Goal: Check status

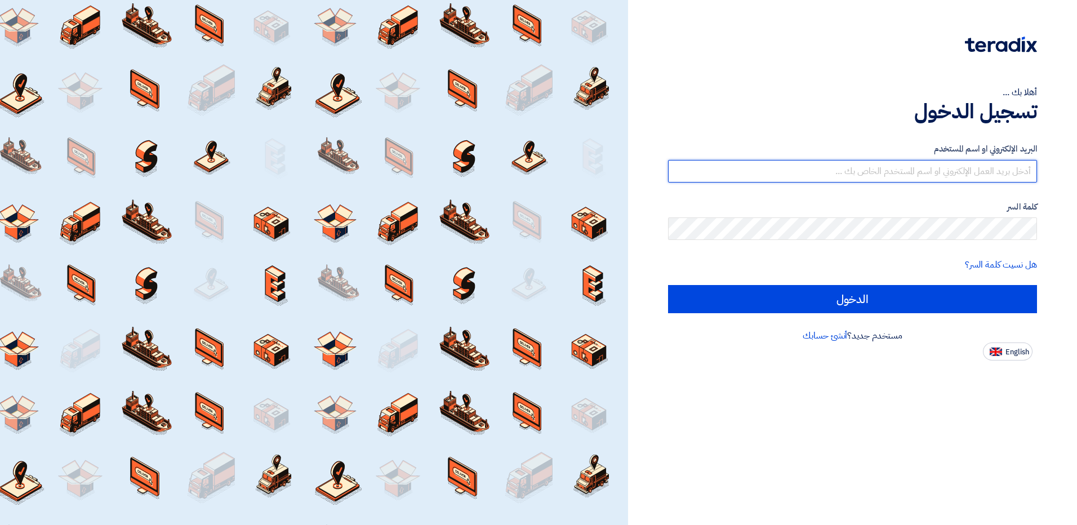
type input "[EMAIL_ADDRESS][DOMAIN_NAME]"
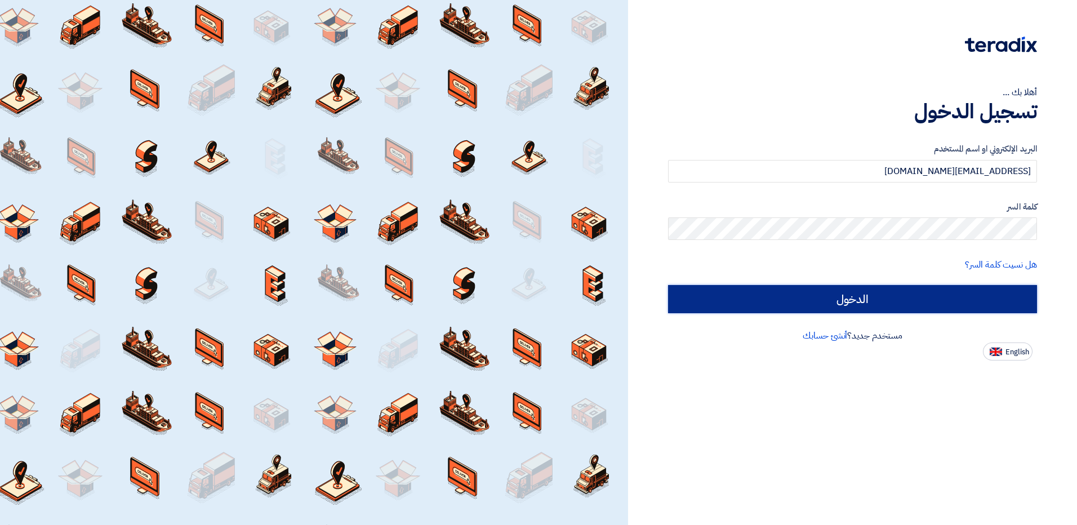
drag, startPoint x: 0, startPoint y: 0, endPoint x: 867, endPoint y: 308, distance: 919.8
click at [867, 308] on input "الدخول" at bounding box center [852, 299] width 369 height 28
type input "Sign in"
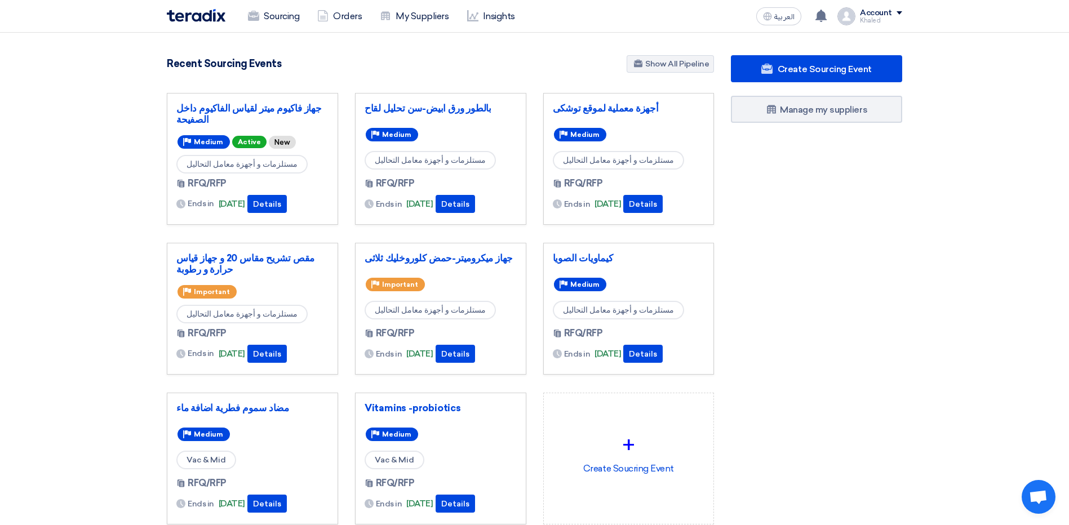
click at [285, 193] on div "RFQ/RFP Ends in [DATE] Details" at bounding box center [252, 196] width 152 height 38
click at [283, 203] on button "Details" at bounding box center [266, 204] width 39 height 18
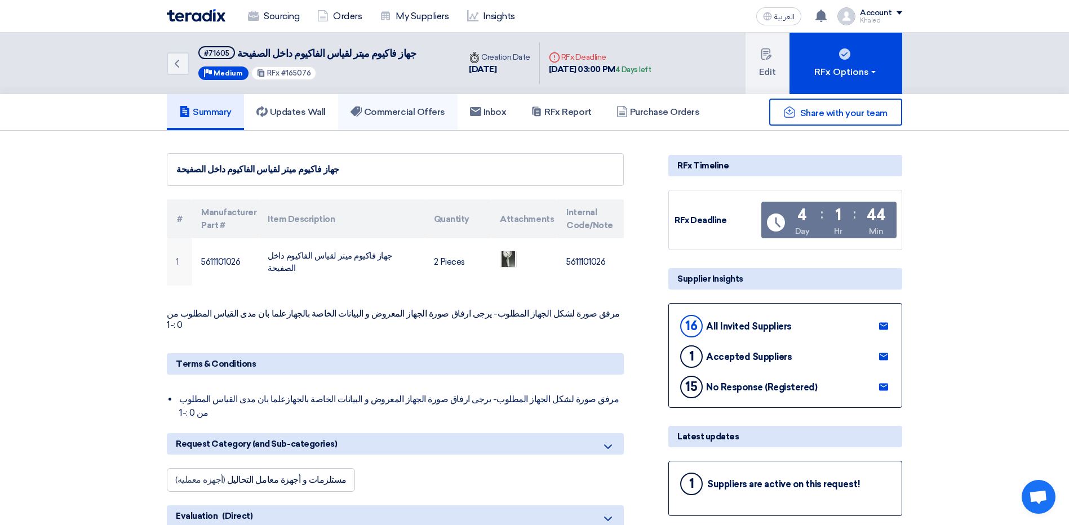
click at [402, 119] on link "Commercial Offers" at bounding box center [397, 112] width 119 height 36
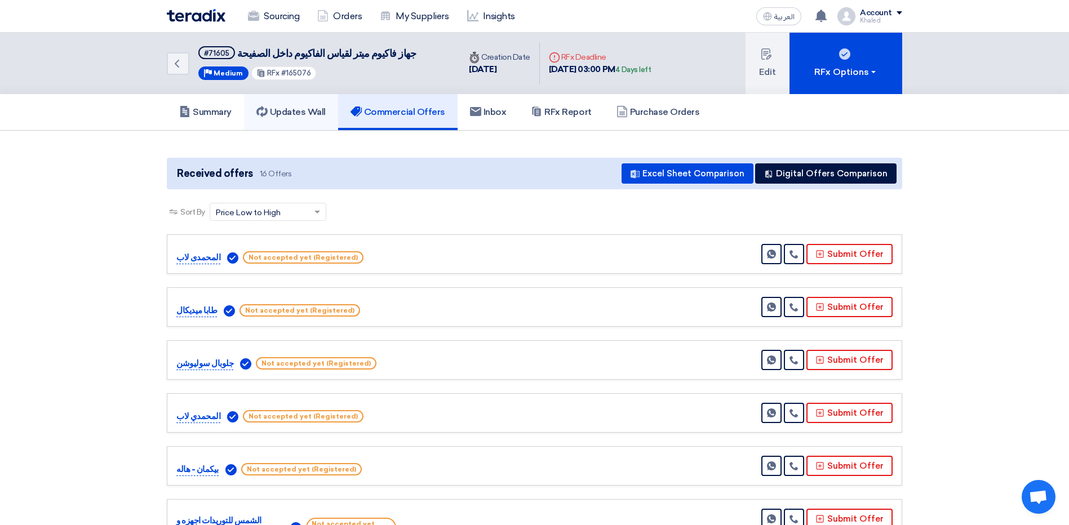
click at [323, 116] on h5 "Updates Wall" at bounding box center [290, 111] width 69 height 11
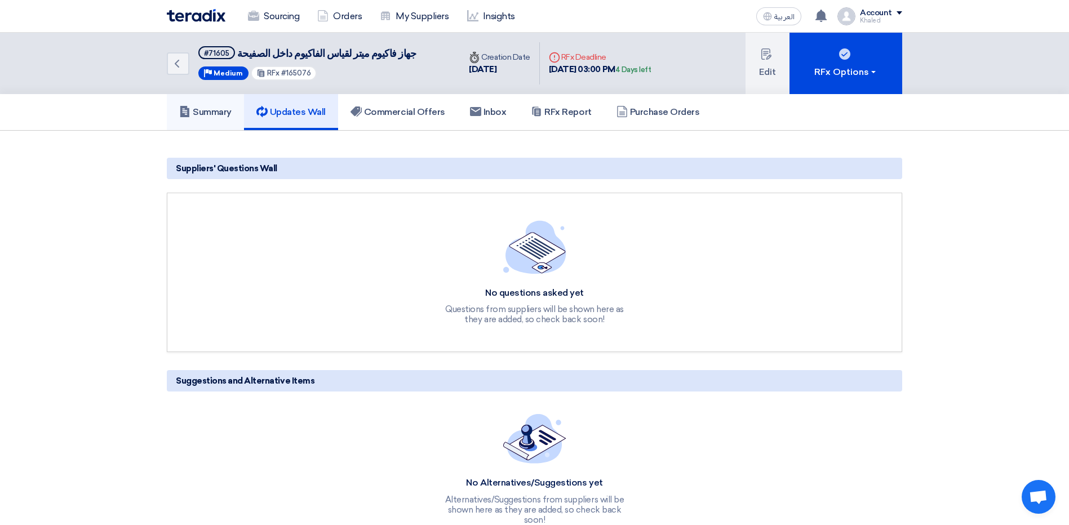
click at [217, 112] on h5 "Summary" at bounding box center [205, 111] width 52 height 11
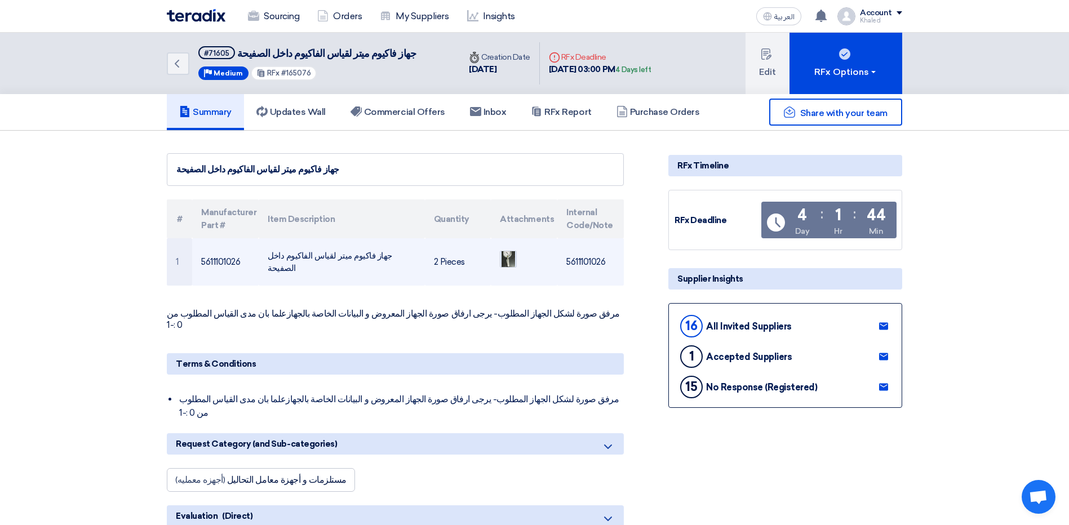
click at [516, 259] on img at bounding box center [508, 259] width 16 height 26
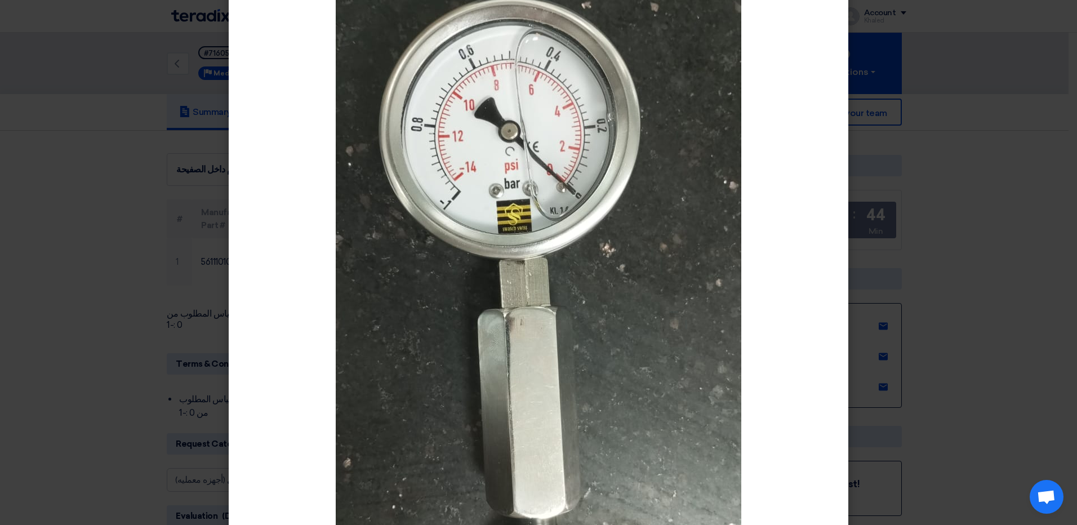
scroll to position [169, 0]
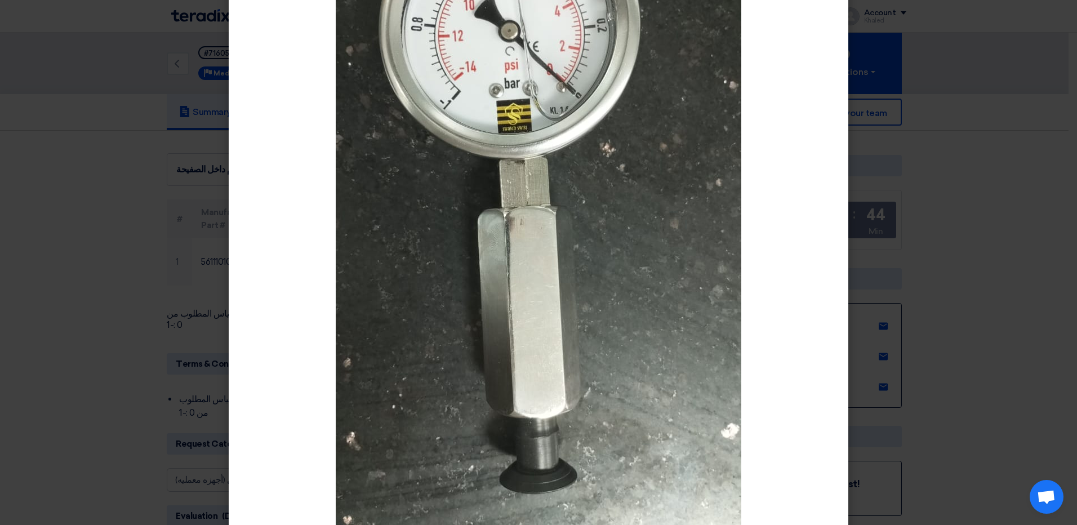
click at [493, 277] on img at bounding box center [539, 210] width 406 height 721
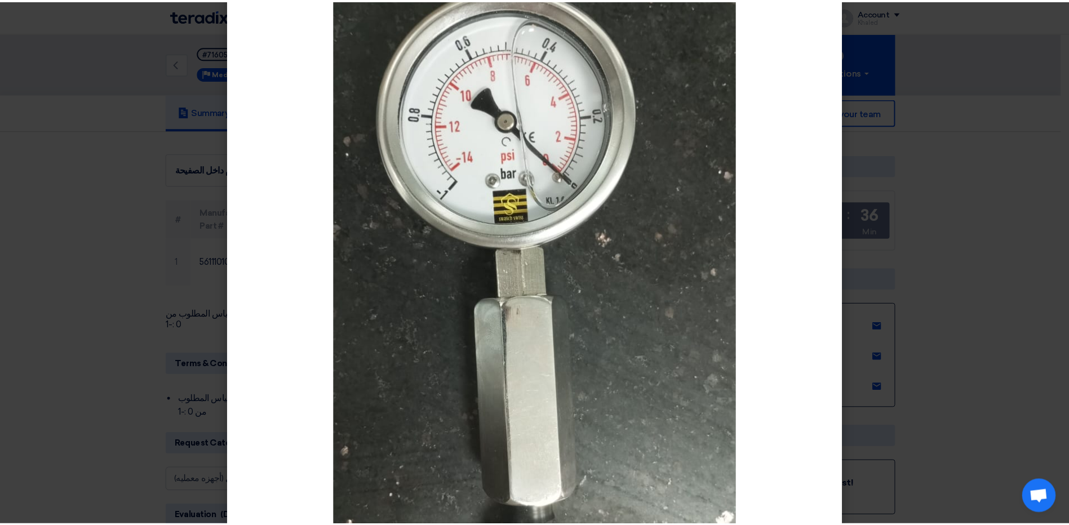
scroll to position [0, 0]
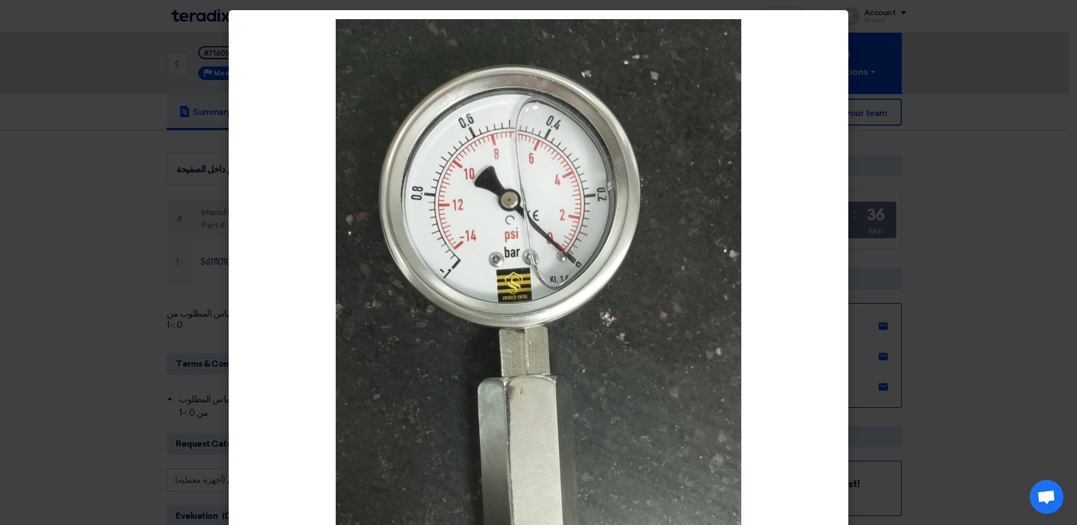
click at [883, 21] on modal-container at bounding box center [538, 262] width 1077 height 525
